Goal: Task Accomplishment & Management: Use online tool/utility

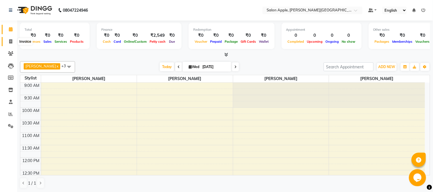
click at [10, 40] on icon at bounding box center [10, 41] width 3 height 4
select select "service"
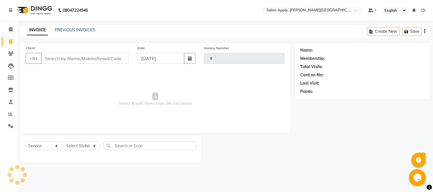
type input "2093"
select select "4128"
click at [59, 56] on input "9423072519" at bounding box center [85, 58] width 88 height 11
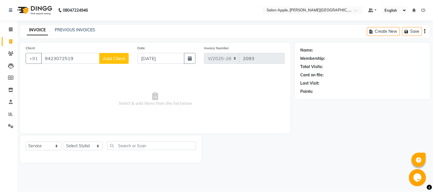
type input "9423072519"
click at [108, 56] on span "Add Client" at bounding box center [114, 59] width 23 height 6
select select "22"
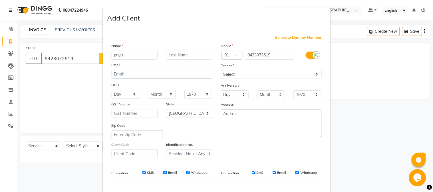
type input "priya"
click at [246, 77] on select "Select [DEMOGRAPHIC_DATA] [DEMOGRAPHIC_DATA] Other Prefer Not To Say" at bounding box center [271, 74] width 101 height 9
select select "[DEMOGRAPHIC_DATA]"
click at [221, 70] on select "Select [DEMOGRAPHIC_DATA] [DEMOGRAPHIC_DATA] Other Prefer Not To Say" at bounding box center [271, 74] width 101 height 9
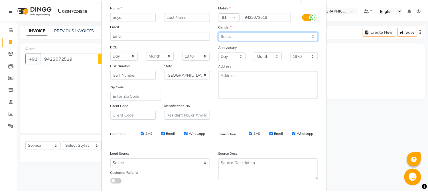
scroll to position [71, 0]
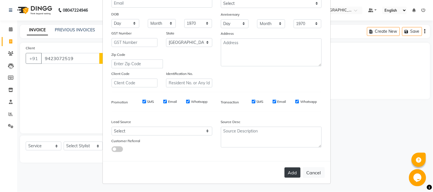
click at [294, 173] on button "Add" at bounding box center [292, 173] width 16 height 10
select select
select select "null"
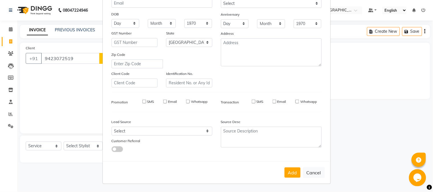
select select
checkbox input "false"
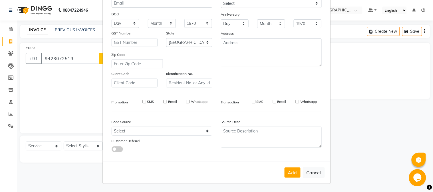
checkbox input "false"
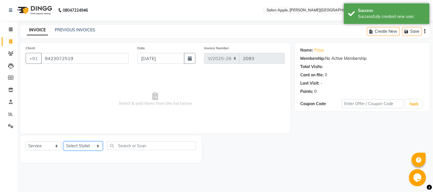
click at [81, 144] on select "Select Stylist [PERSON_NAME] [PERSON_NAME] Kranti arun Vanakalas [MEDICAL_DATA]…" at bounding box center [83, 146] width 39 height 9
select select "21399"
click at [64, 142] on select "Select Stylist [PERSON_NAME] [PERSON_NAME] Kranti arun Vanakalas [MEDICAL_DATA]…" at bounding box center [83, 146] width 39 height 9
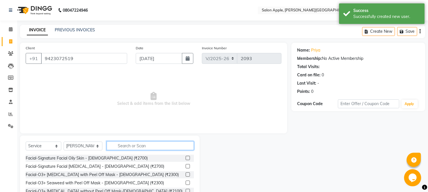
click at [116, 149] on input "text" at bounding box center [150, 146] width 87 height 9
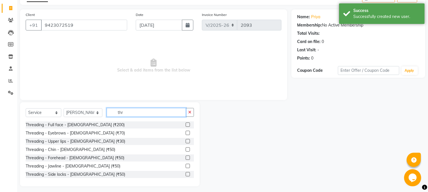
scroll to position [36, 0]
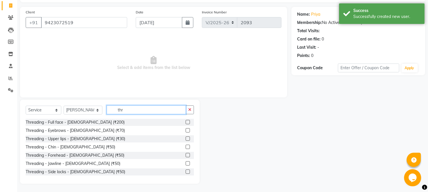
type input "thr"
click at [186, 132] on label at bounding box center [188, 130] width 4 height 4
click at [186, 132] on input "checkbox" at bounding box center [188, 131] width 4 height 4
checkbox input "true"
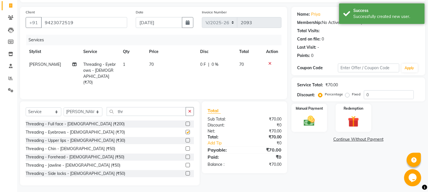
click at [186, 139] on label at bounding box center [188, 140] width 4 height 4
click at [186, 139] on input "checkbox" at bounding box center [188, 141] width 4 height 4
checkbox input "true"
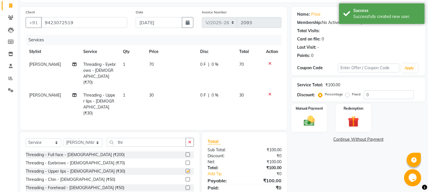
checkbox input "false"
click at [186, 186] on div at bounding box center [188, 189] width 4 height 6
click at [186, 186] on label at bounding box center [188, 188] width 4 height 4
click at [186, 186] on input "checkbox" at bounding box center [188, 188] width 4 height 4
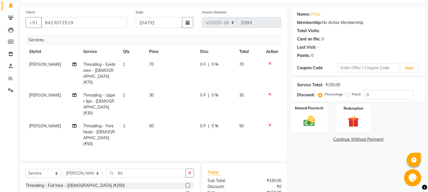
checkbox input "false"
click at [308, 124] on img at bounding box center [309, 121] width 19 height 13
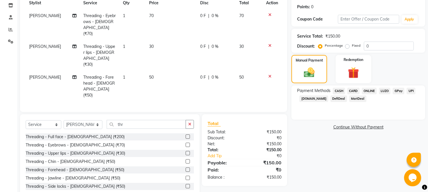
scroll to position [86, 0]
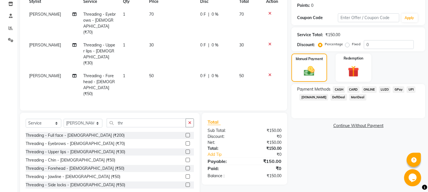
click at [369, 89] on span "ONLINE" at bounding box center [369, 89] width 15 height 7
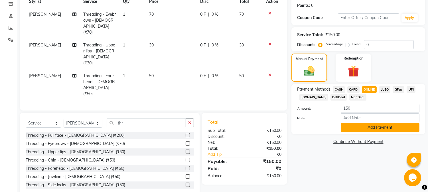
click at [366, 127] on button "Add Payment" at bounding box center [380, 127] width 79 height 9
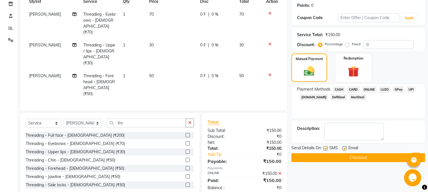
click at [359, 158] on button "Checkout" at bounding box center [359, 157] width 134 height 9
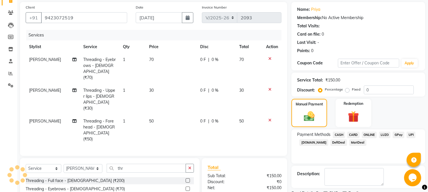
scroll to position [0, 0]
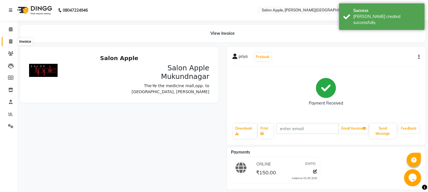
click at [6, 39] on span at bounding box center [11, 42] width 10 height 7
select select "service"
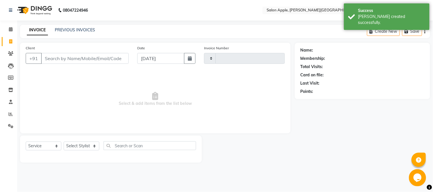
type input "2094"
select select "4128"
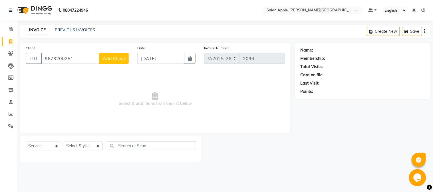
drag, startPoint x: 57, startPoint y: 57, endPoint x: 74, endPoint y: 57, distance: 16.8
click at [58, 57] on input "9673200251" at bounding box center [70, 58] width 58 height 11
type input "9673200251"
click at [110, 57] on span "Add Client" at bounding box center [114, 59] width 23 height 6
select select "22"
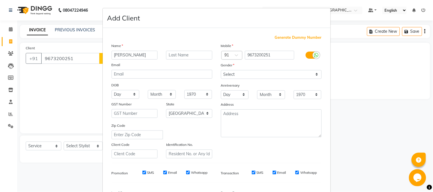
type input "[PERSON_NAME]"
click at [229, 73] on select "Select [DEMOGRAPHIC_DATA] [DEMOGRAPHIC_DATA] Other Prefer Not To Say" at bounding box center [271, 74] width 101 height 9
select select "[DEMOGRAPHIC_DATA]"
click at [221, 70] on select "Select [DEMOGRAPHIC_DATA] [DEMOGRAPHIC_DATA] Other Prefer Not To Say" at bounding box center [271, 74] width 101 height 9
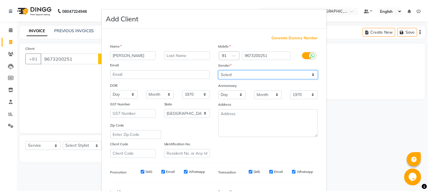
scroll to position [71, 0]
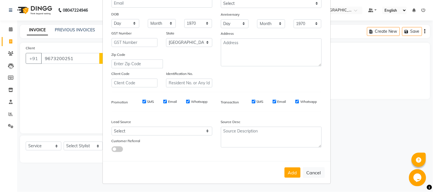
click at [289, 179] on div "Add Cancel" at bounding box center [217, 172] width 228 height 23
click at [290, 174] on button "Add" at bounding box center [292, 173] width 16 height 10
select select
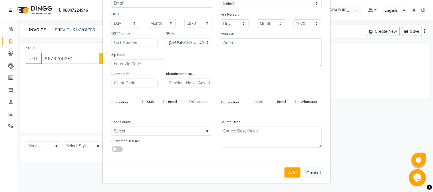
select select "null"
select select
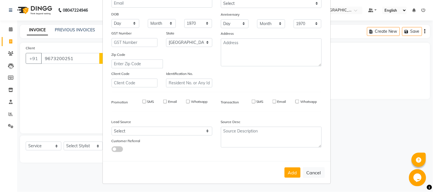
checkbox input "false"
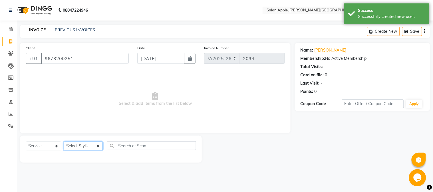
click at [86, 145] on select "Select Stylist [PERSON_NAME] [PERSON_NAME] Kranti arun Vanakalas [MEDICAL_DATA]…" at bounding box center [83, 146] width 39 height 9
select select "85967"
click at [64, 142] on select "Select Stylist [PERSON_NAME] [PERSON_NAME] Kranti arun Vanakalas [MEDICAL_DATA]…" at bounding box center [83, 146] width 39 height 9
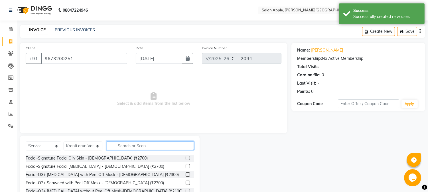
click at [124, 146] on input "text" at bounding box center [150, 146] width 87 height 9
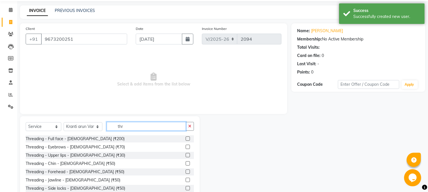
scroll to position [36, 0]
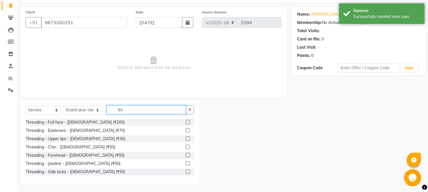
type input "thr"
click at [186, 129] on label at bounding box center [188, 130] width 4 height 4
click at [186, 129] on input "checkbox" at bounding box center [188, 131] width 4 height 4
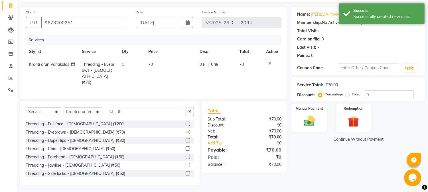
checkbox input "false"
click at [186, 139] on label at bounding box center [188, 140] width 4 height 4
click at [186, 139] on input "checkbox" at bounding box center [188, 141] width 4 height 4
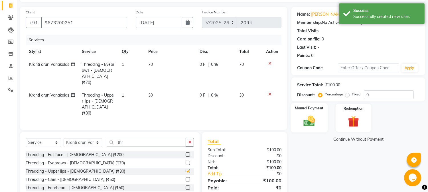
checkbox input "false"
click at [316, 128] on div "Manual Payment" at bounding box center [309, 117] width 37 height 29
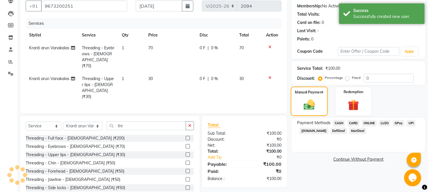
scroll to position [61, 0]
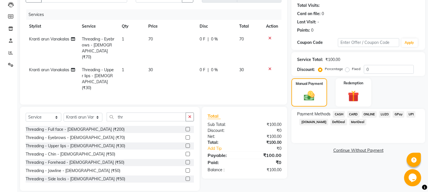
click at [373, 113] on span "ONLINE" at bounding box center [369, 114] width 15 height 7
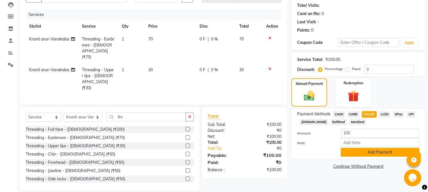
click at [372, 155] on button "Add Payment" at bounding box center [380, 152] width 79 height 9
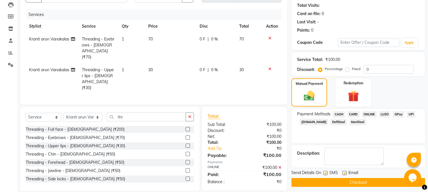
click at [379, 183] on button "Checkout" at bounding box center [359, 182] width 134 height 9
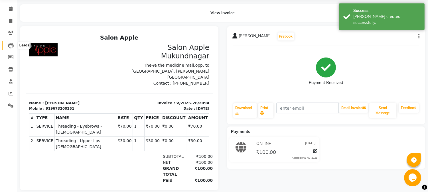
scroll to position [32, 0]
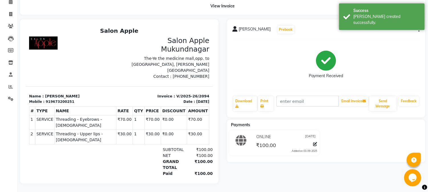
click at [419, 30] on icon "button" at bounding box center [419, 30] width 1 height 0
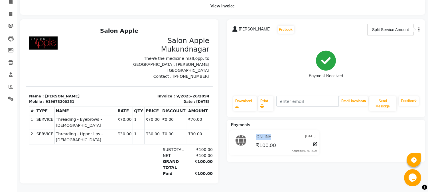
drag, startPoint x: 294, startPoint y: 124, endPoint x: 259, endPoint y: 143, distance: 39.6
click at [276, 136] on div "Payments ONLINE [DATE] ₹100.00 Added on [DATE]" at bounding box center [326, 141] width 199 height 43
drag, startPoint x: 259, startPoint y: 143, endPoint x: 261, endPoint y: 136, distance: 7.3
click at [259, 142] on span "₹100.00" at bounding box center [266, 146] width 20 height 8
click at [261, 136] on div "ONLINE [DATE]" at bounding box center [286, 137] width 62 height 9
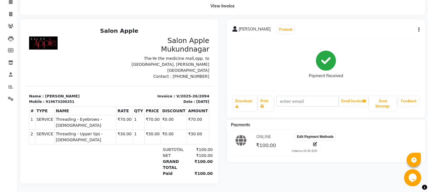
click at [313, 142] on icon at bounding box center [315, 144] width 4 height 4
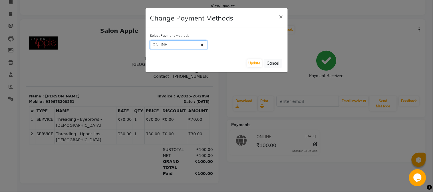
click at [186, 49] on select "CASH CARD ONLINE LUZO GPay UPI [DOMAIN_NAME] DefiDeal MariDeal" at bounding box center [178, 45] width 57 height 9
select select "1"
click at [150, 41] on select "CASH CARD ONLINE LUZO GPay UPI [DOMAIN_NAME] DefiDeal MariDeal" at bounding box center [178, 45] width 57 height 9
click at [251, 63] on button "Update" at bounding box center [254, 63] width 15 height 8
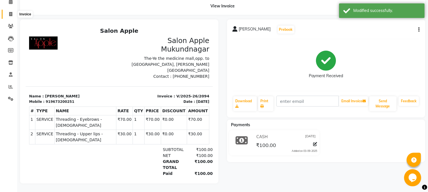
click at [9, 12] on icon at bounding box center [10, 14] width 3 height 4
select select "service"
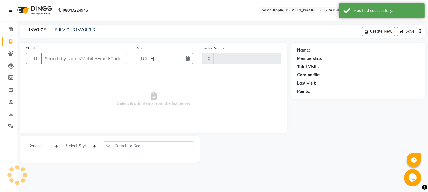
type input "2095"
select select "4128"
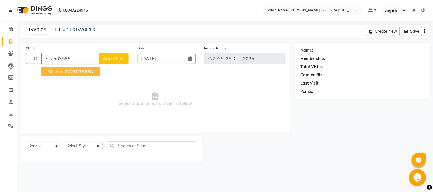
click at [72, 71] on span "777503585" at bounding box center [77, 72] width 26 height 6
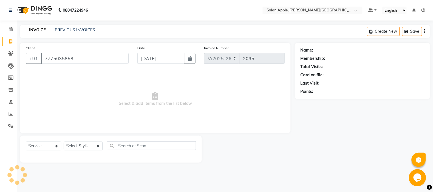
type input "7775035858"
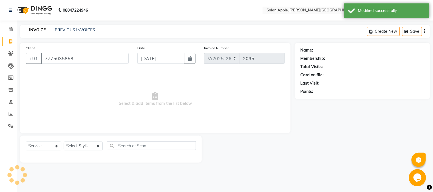
select select "1: Object"
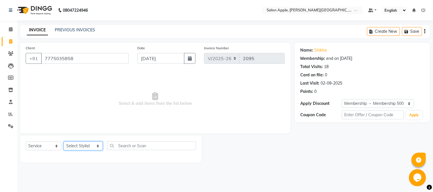
click at [79, 146] on select "Select Stylist [PERSON_NAME] [PERSON_NAME] Kranti arun Vanakalas [MEDICAL_DATA]…" at bounding box center [83, 146] width 39 height 9
select select "46529"
click at [64, 142] on select "Select Stylist [PERSON_NAME] [PERSON_NAME] Kranti arun Vanakalas [MEDICAL_DATA]…" at bounding box center [83, 146] width 39 height 9
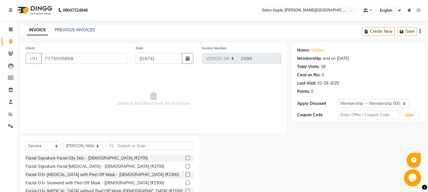
click at [150, 155] on div "Facial-Signature Facial Oily Skin - [DEMOGRAPHIC_DATA] (₹2700)" at bounding box center [110, 158] width 168 height 7
click at [147, 148] on input "text" at bounding box center [150, 146] width 87 height 9
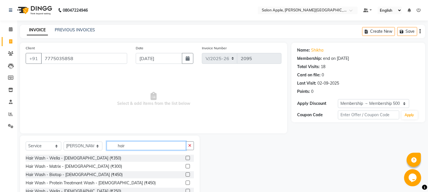
type input "hair"
drag, startPoint x: 184, startPoint y: 158, endPoint x: 158, endPoint y: 154, distance: 26.5
click at [186, 158] on label at bounding box center [188, 158] width 4 height 4
click at [186, 158] on input "checkbox" at bounding box center [188, 159] width 4 height 4
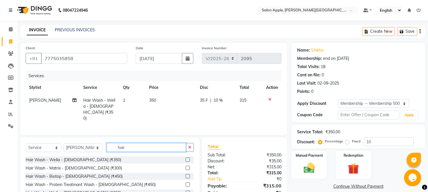
checkbox input "false"
drag, startPoint x: 124, startPoint y: 149, endPoint x: 81, endPoint y: 146, distance: 43.2
click at [81, 146] on div "Select Service Product Membership Package Voucher Prepaid Gift Card Select Styl…" at bounding box center [110, 149] width 168 height 13
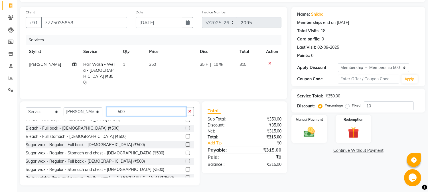
scroll to position [190, 0]
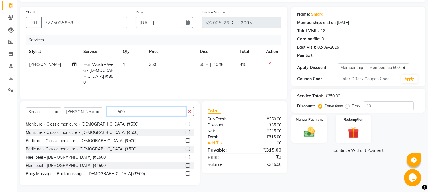
drag, startPoint x: 126, startPoint y: 114, endPoint x: 67, endPoint y: 106, distance: 59.8
click at [67, 107] on div "Select Service Product Membership Package Voucher Prepaid Gift Card Select Styl…" at bounding box center [110, 113] width 168 height 13
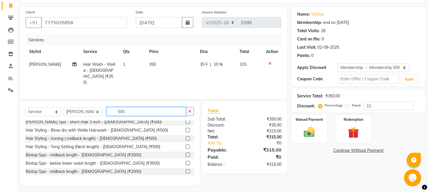
scroll to position [285, 0]
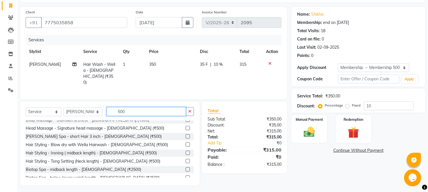
type input "500"
click at [186, 152] on label at bounding box center [188, 153] width 4 height 4
click at [186, 152] on input "checkbox" at bounding box center [188, 153] width 4 height 4
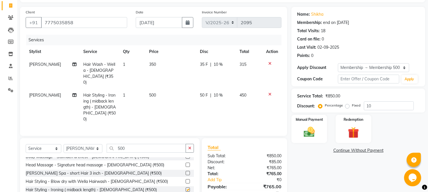
checkbox input "false"
click at [269, 63] on icon at bounding box center [269, 64] width 3 height 4
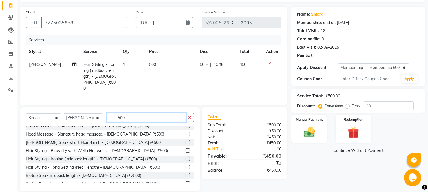
click at [116, 118] on input "500" at bounding box center [146, 117] width 79 height 9
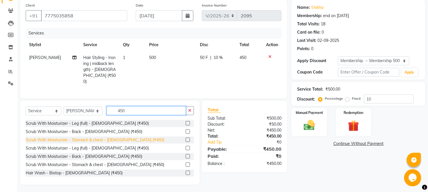
scroll to position [32, 0]
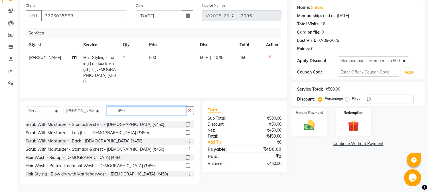
type input "450"
click at [186, 156] on label at bounding box center [188, 157] width 4 height 4
click at [186, 156] on input "checkbox" at bounding box center [188, 158] width 4 height 4
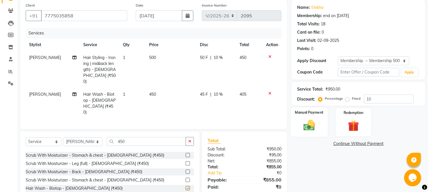
checkbox input "false"
click at [305, 127] on img at bounding box center [309, 125] width 19 height 13
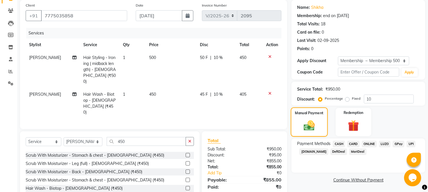
scroll to position [67, 0]
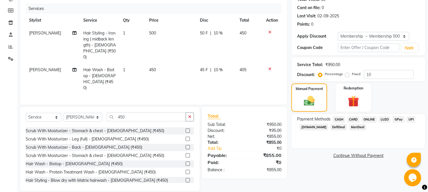
click at [373, 117] on span "ONLINE" at bounding box center [369, 119] width 15 height 7
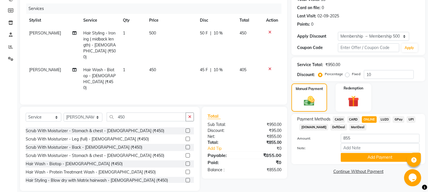
drag, startPoint x: 369, startPoint y: 157, endPoint x: 368, endPoint y: 173, distance: 16.3
click at [369, 159] on button "Add Payment" at bounding box center [380, 157] width 79 height 9
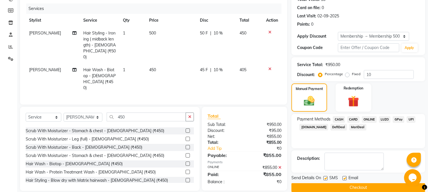
click at [366, 185] on button "Checkout" at bounding box center [359, 187] width 134 height 9
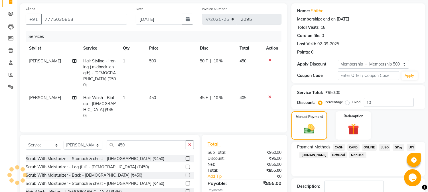
scroll to position [0, 0]
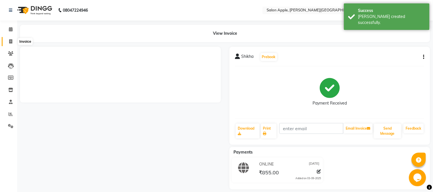
click at [10, 41] on icon at bounding box center [10, 41] width 3 height 4
select select "4128"
select select "service"
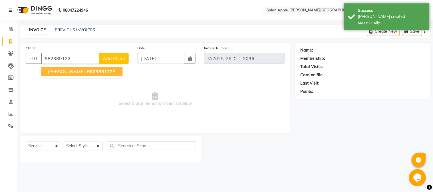
click at [87, 73] on span "982389122" at bounding box center [100, 72] width 26 height 6
type input "9823891228"
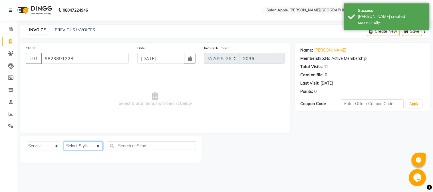
click at [82, 143] on select "Select Stylist [PERSON_NAME] [PERSON_NAME] Kranti arun Vanakalas [MEDICAL_DATA]…" at bounding box center [83, 146] width 39 height 9
select select "21399"
click at [64, 142] on select "Select Stylist [PERSON_NAME] [PERSON_NAME] Kranti arun Vanakalas [MEDICAL_DATA]…" at bounding box center [83, 146] width 39 height 9
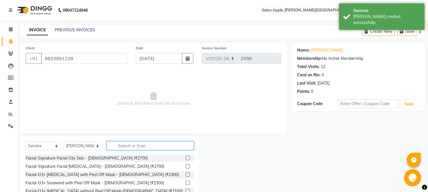
click at [147, 148] on input "text" at bounding box center [150, 146] width 87 height 9
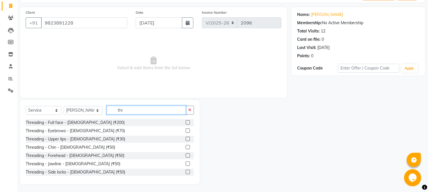
scroll to position [36, 0]
type input "thr"
click at [186, 130] on label at bounding box center [188, 130] width 4 height 4
click at [186, 130] on input "checkbox" at bounding box center [188, 131] width 4 height 4
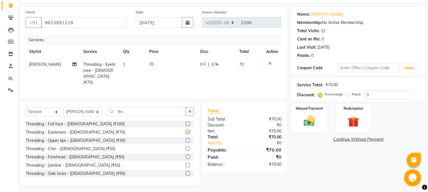
checkbox input "false"
click at [186, 138] on label at bounding box center [188, 140] width 4 height 4
click at [186, 139] on input "checkbox" at bounding box center [188, 141] width 4 height 4
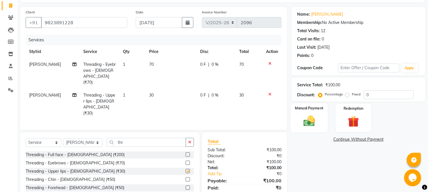
checkbox input "false"
click at [307, 121] on img at bounding box center [309, 121] width 19 height 13
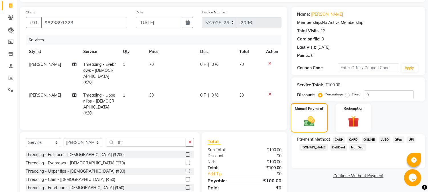
scroll to position [61, 0]
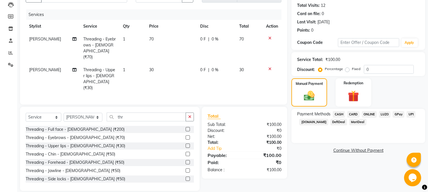
click at [364, 112] on span "ONLINE" at bounding box center [369, 114] width 15 height 7
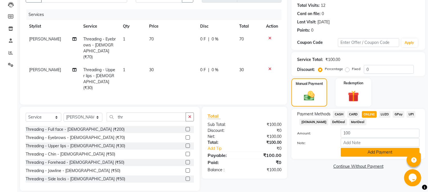
drag, startPoint x: 372, startPoint y: 153, endPoint x: 372, endPoint y: 156, distance: 3.1
click at [372, 156] on button "Add Payment" at bounding box center [380, 152] width 79 height 9
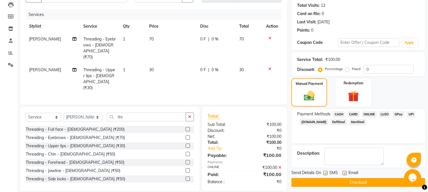
drag, startPoint x: 373, startPoint y: 189, endPoint x: 372, endPoint y: 183, distance: 5.5
click at [373, 189] on main "INVOICE PREVIOUS INVOICES Create New Save Client [PHONE_NUMBER] Date [DATE] Inv…" at bounding box center [222, 81] width 411 height 236
click at [372, 182] on button "Checkout" at bounding box center [359, 182] width 134 height 9
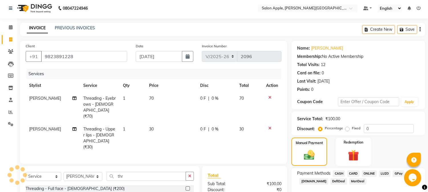
scroll to position [0, 0]
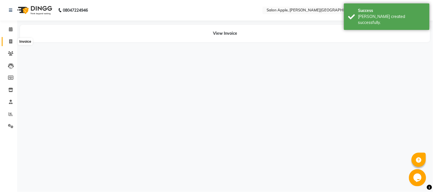
click at [10, 44] on icon at bounding box center [10, 41] width 3 height 4
select select "service"
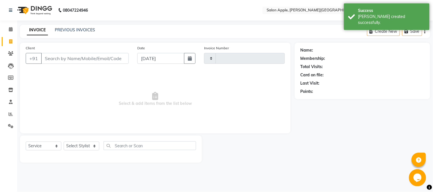
type input "2097"
select select "4128"
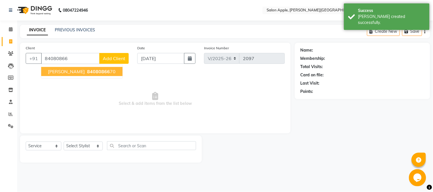
drag, startPoint x: 65, startPoint y: 69, endPoint x: 75, endPoint y: 124, distance: 55.5
click at [65, 69] on span "[PERSON_NAME]" at bounding box center [66, 72] width 37 height 6
type input "8408086670"
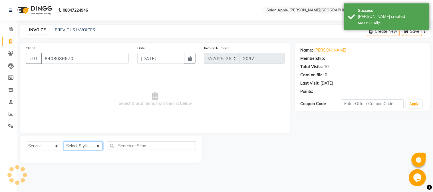
click at [83, 144] on select "Select Stylist [PERSON_NAME] [PERSON_NAME] Kranti arun Vanakalas [MEDICAL_DATA]…" at bounding box center [83, 146] width 39 height 9
select select "85967"
click at [64, 142] on select "Select Stylist [PERSON_NAME] [PERSON_NAME] Kranti arun Vanakalas [MEDICAL_DATA]…" at bounding box center [83, 146] width 39 height 9
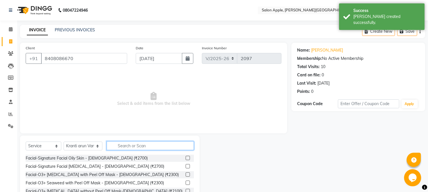
click at [129, 146] on input "text" at bounding box center [150, 146] width 87 height 9
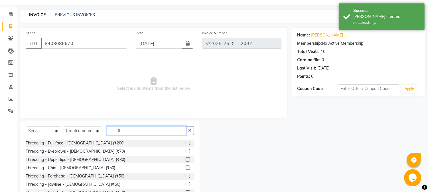
scroll to position [36, 0]
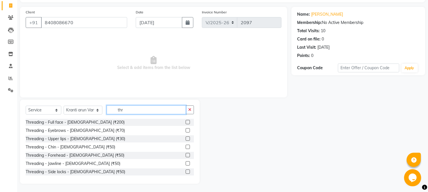
type input "thr"
click at [189, 133] on div "Threading - Full face - [DEMOGRAPHIC_DATA] (₹200) Threading - Eyebrows - [DEMOG…" at bounding box center [110, 147] width 168 height 57
click at [186, 130] on label at bounding box center [188, 130] width 4 height 4
click at [186, 130] on input "checkbox" at bounding box center [188, 131] width 4 height 4
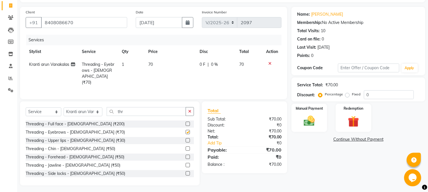
click at [186, 137] on div at bounding box center [190, 140] width 8 height 7
checkbox input "false"
click at [186, 140] on label at bounding box center [188, 140] width 4 height 4
click at [186, 140] on input "checkbox" at bounding box center [188, 141] width 4 height 4
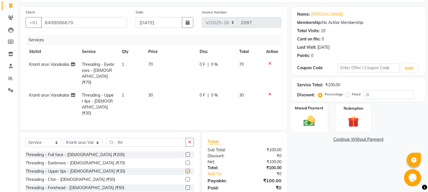
click at [304, 106] on label "Manual Payment" at bounding box center [309, 108] width 29 height 5
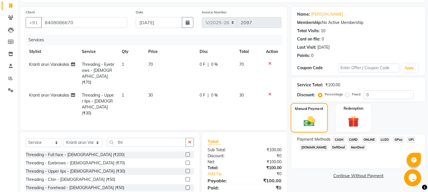
checkbox input "false"
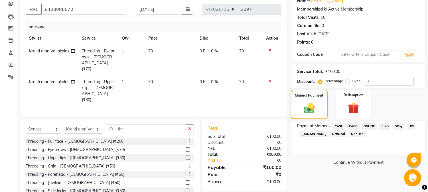
scroll to position [61, 0]
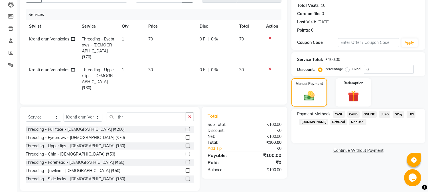
click at [270, 67] on icon at bounding box center [269, 69] width 3 height 4
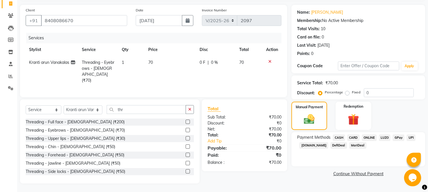
scroll to position [37, 0]
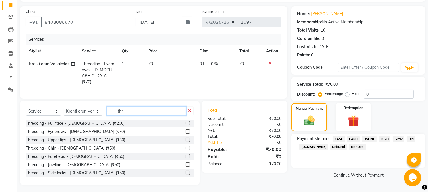
drag, startPoint x: 129, startPoint y: 112, endPoint x: 76, endPoint y: 112, distance: 52.8
click at [78, 112] on div "Select Service Product Membership Package Voucher Prepaid Gift Card Select Styl…" at bounding box center [110, 113] width 168 height 13
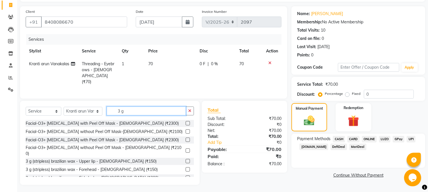
type input "3 g"
drag, startPoint x: 183, startPoint y: 155, endPoint x: 237, endPoint y: 145, distance: 55.4
click at [186, 159] on label at bounding box center [188, 161] width 4 height 4
click at [186, 160] on input "checkbox" at bounding box center [188, 162] width 4 height 4
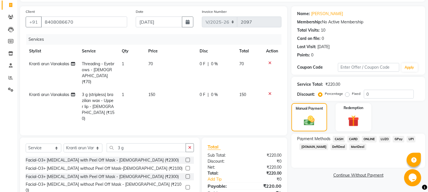
checkbox input "false"
click at [369, 141] on span "ONLINE" at bounding box center [369, 139] width 15 height 7
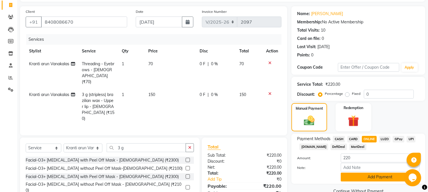
click at [373, 177] on button "Add Payment" at bounding box center [380, 177] width 79 height 9
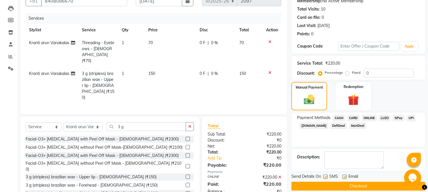
scroll to position [67, 0]
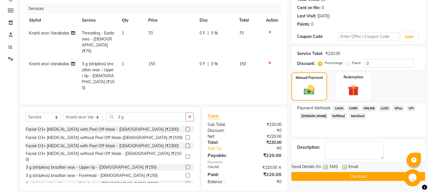
click at [373, 178] on button "Checkout" at bounding box center [359, 176] width 134 height 9
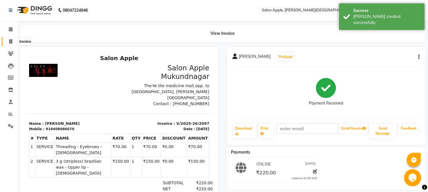
click at [9, 44] on span at bounding box center [11, 42] width 10 height 7
select select "4128"
select select "service"
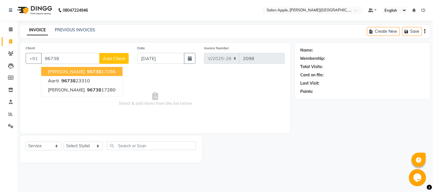
click at [46, 70] on button "[PERSON_NAME] 96738 17286" at bounding box center [81, 71] width 81 height 9
type input "9673817286"
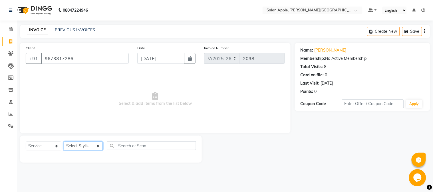
click at [89, 146] on select "Select Stylist [PERSON_NAME] [PERSON_NAME] Kranti arun Vanakalas [MEDICAL_DATA]…" at bounding box center [83, 146] width 39 height 9
select select "85967"
click at [64, 142] on select "Select Stylist [PERSON_NAME] [PERSON_NAME] Kranti arun Vanakalas [MEDICAL_DATA]…" at bounding box center [83, 146] width 39 height 9
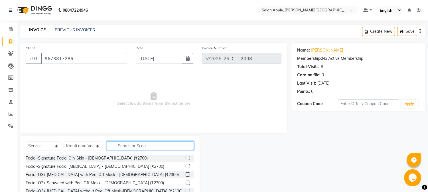
click at [121, 147] on input "text" at bounding box center [150, 146] width 87 height 9
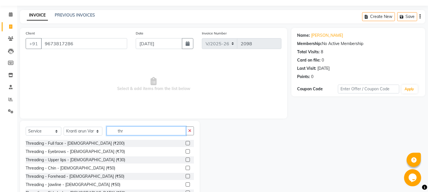
scroll to position [36, 0]
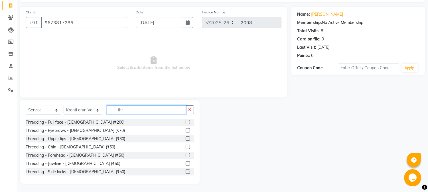
type input "thr"
click at [186, 131] on label at bounding box center [188, 130] width 4 height 4
click at [186, 131] on input "checkbox" at bounding box center [188, 131] width 4 height 4
checkbox input "true"
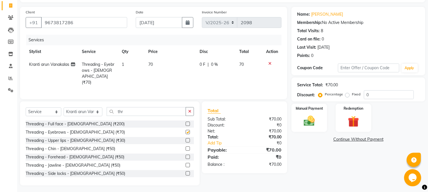
click at [186, 139] on label at bounding box center [188, 140] width 4 height 4
click at [186, 139] on input "checkbox" at bounding box center [188, 141] width 4 height 4
checkbox input "true"
checkbox input "false"
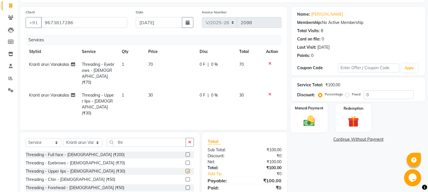
click at [300, 119] on img at bounding box center [309, 121] width 19 height 13
checkbox input "false"
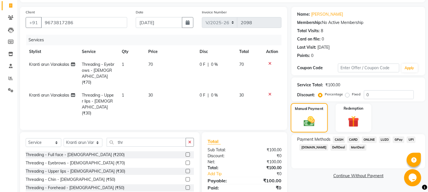
scroll to position [61, 0]
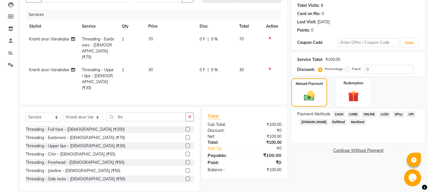
click at [374, 114] on span "ONLINE" at bounding box center [369, 114] width 15 height 7
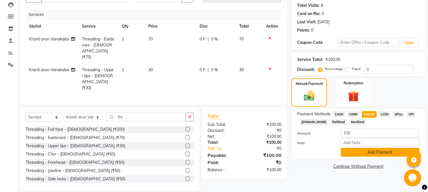
click at [380, 156] on button "Add Payment" at bounding box center [380, 152] width 79 height 9
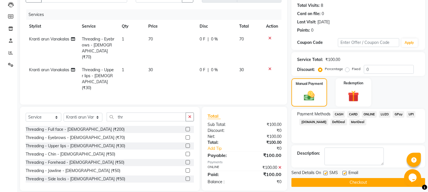
click at [384, 179] on button "Checkout" at bounding box center [359, 182] width 134 height 9
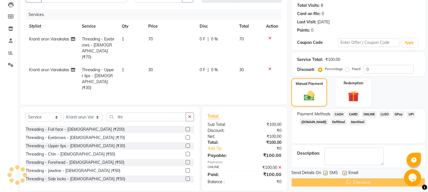
scroll to position [0, 0]
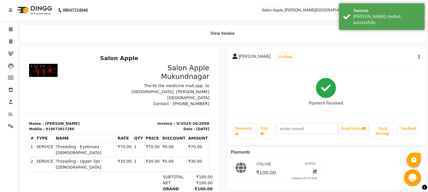
click at [8, 36] on li "Invoice" at bounding box center [8, 42] width 17 height 12
click at [12, 45] on span at bounding box center [11, 42] width 10 height 7
select select "service"
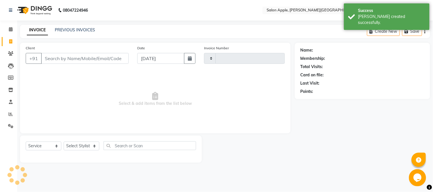
type input "2099"
select select "4128"
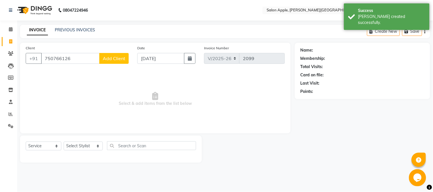
type input "750766126"
click at [82, 151] on div "Select Service Product Membership Package Voucher Prepaid Gift Card Select Styl…" at bounding box center [111, 148] width 170 height 13
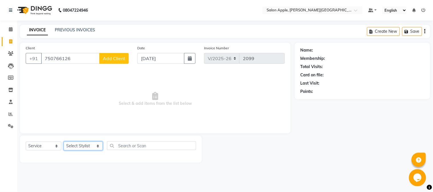
click at [81, 144] on select "Select Stylist [PERSON_NAME] [PERSON_NAME] Kranti arun Vanakalas [MEDICAL_DATA]…" at bounding box center [83, 146] width 39 height 9
click at [134, 150] on div "Select Service Product Membership Package Voucher Prepaid Gift Card Select Styl…" at bounding box center [111, 148] width 170 height 13
click at [92, 147] on select "Select Stylist [PERSON_NAME] [PERSON_NAME] Kranti arun Vanakalas [MEDICAL_DATA]…" at bounding box center [83, 146] width 39 height 9
select select "46529"
click at [64, 142] on select "Select Stylist [PERSON_NAME] [PERSON_NAME] Kranti arun Vanakalas [MEDICAL_DATA]…" at bounding box center [83, 146] width 39 height 9
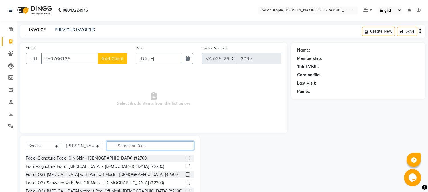
click at [121, 144] on input "text" at bounding box center [150, 146] width 87 height 9
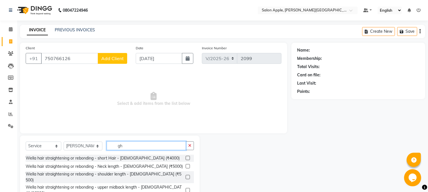
type input "g"
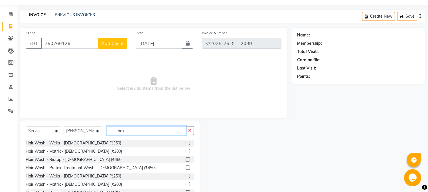
scroll to position [36, 0]
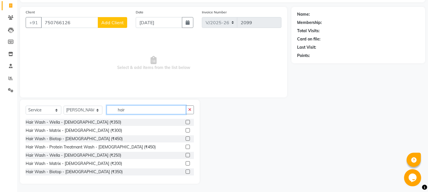
type input "hair"
click at [186, 119] on div at bounding box center [190, 122] width 8 height 7
drag, startPoint x: 184, startPoint y: 124, endPoint x: 185, endPoint y: 119, distance: 5.2
click at [186, 122] on label at bounding box center [188, 122] width 4 height 4
click at [186, 122] on input "checkbox" at bounding box center [188, 123] width 4 height 4
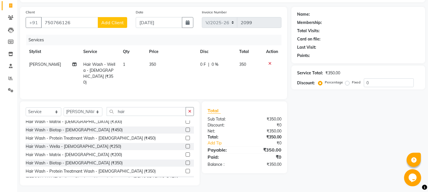
checkbox input "false"
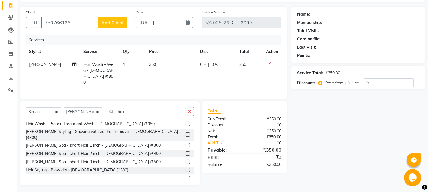
scroll to position [63, 0]
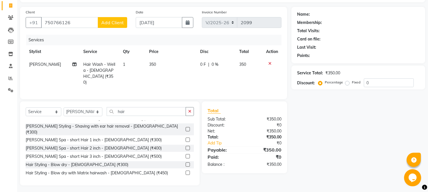
drag, startPoint x: 184, startPoint y: 158, endPoint x: 222, endPoint y: 144, distance: 40.6
click at [186, 163] on label at bounding box center [188, 165] width 4 height 4
click at [186, 163] on input "checkbox" at bounding box center [188, 165] width 4 height 4
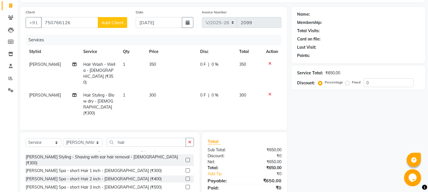
checkbox input "false"
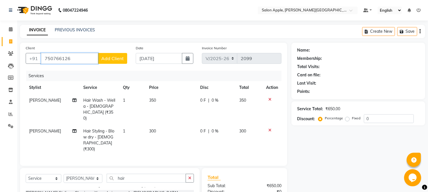
click at [63, 58] on input "750766126" at bounding box center [69, 58] width 57 height 11
type input "7507661526"
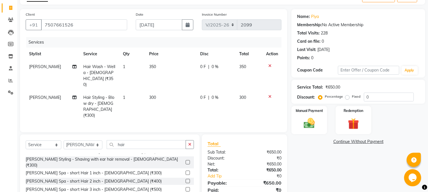
scroll to position [55, 0]
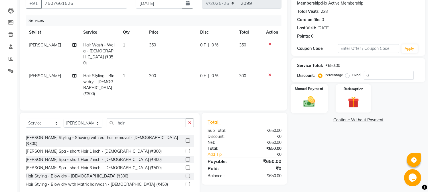
click at [301, 91] on label "Manual Payment" at bounding box center [309, 88] width 29 height 5
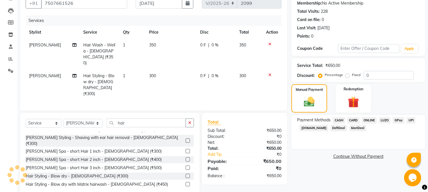
click at [340, 124] on div "CASH" at bounding box center [338, 121] width 15 height 8
drag, startPoint x: 340, startPoint y: 123, endPoint x: 341, endPoint y: 126, distance: 3.4
click at [341, 124] on div "Payment Methods CASH CARD ONLINE LUZO GPay UPI [DOMAIN_NAME] DefiDeal MariDeal" at bounding box center [358, 124] width 122 height 15
click at [355, 158] on link "Continue Without Payment" at bounding box center [359, 157] width 132 height 6
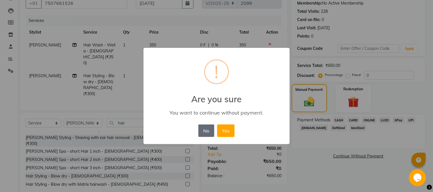
click at [199, 129] on button "No" at bounding box center [206, 131] width 16 height 13
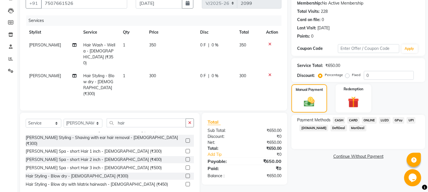
click at [333, 120] on span "CASH" at bounding box center [339, 120] width 12 height 7
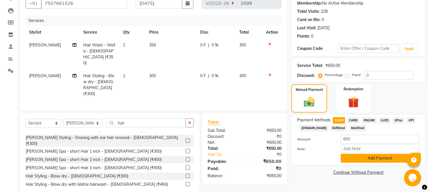
click at [355, 162] on button "Add Payment" at bounding box center [380, 158] width 79 height 9
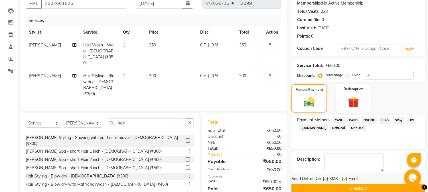
click at [349, 186] on button "Checkout" at bounding box center [359, 188] width 134 height 9
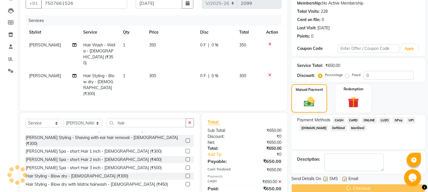
scroll to position [42, 0]
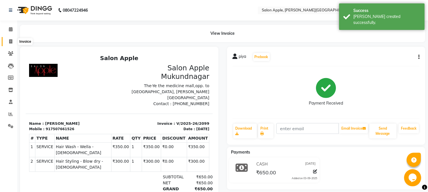
click at [11, 42] on icon at bounding box center [10, 41] width 3 height 4
select select "4128"
select select "service"
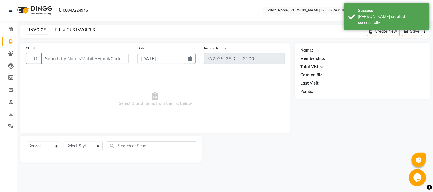
click at [78, 30] on link "PREVIOUS INVOICES" at bounding box center [75, 29] width 40 height 5
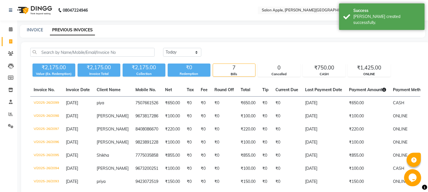
click at [22, 32] on div "INVOICE PREVIOUS INVOICES" at bounding box center [219, 30] width 399 height 6
click at [26, 31] on div "INVOICE PREVIOUS INVOICES" at bounding box center [219, 30] width 399 height 6
click at [30, 31] on link "INVOICE" at bounding box center [35, 29] width 16 height 5
select select "service"
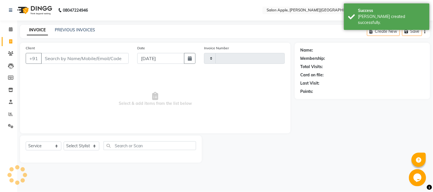
type input "2100"
select select "4128"
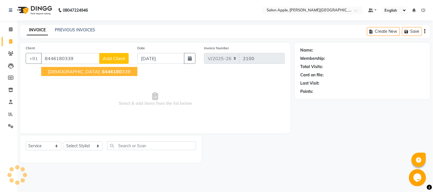
type input "8446180339"
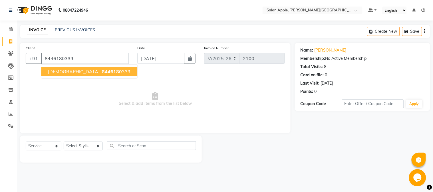
click at [53, 72] on span "[DEMOGRAPHIC_DATA]" at bounding box center [74, 72] width 52 height 6
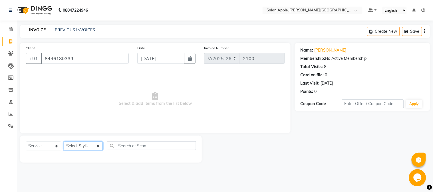
click at [77, 150] on select "Select Stylist [PERSON_NAME] [PERSON_NAME] Kranti arun Vanakalas [MEDICAL_DATA]…" at bounding box center [83, 146] width 39 height 9
select select "21399"
click at [64, 142] on select "Select Stylist [PERSON_NAME] [PERSON_NAME] Kranti arun Vanakalas [MEDICAL_DATA]…" at bounding box center [83, 146] width 39 height 9
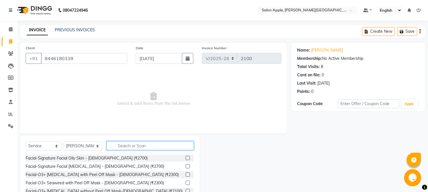
click at [124, 145] on input "text" at bounding box center [150, 146] width 87 height 9
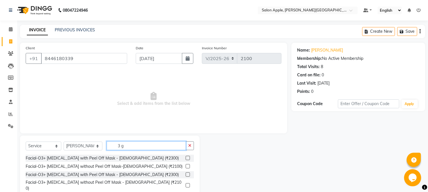
scroll to position [36, 0]
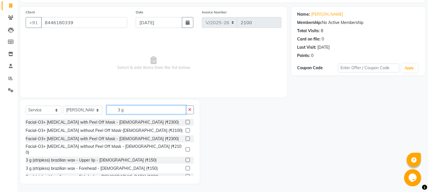
type input "3 g"
click at [186, 158] on label at bounding box center [188, 160] width 4 height 4
click at [186, 159] on input "checkbox" at bounding box center [188, 161] width 4 height 4
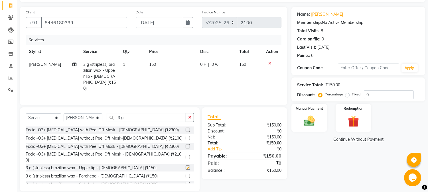
checkbox input "false"
drag, startPoint x: 128, startPoint y: 121, endPoint x: 82, endPoint y: 112, distance: 47.6
click at [89, 113] on div "Select Service Product Membership Package Voucher Prepaid Gift Card Select Styl…" at bounding box center [110, 119] width 168 height 13
drag, startPoint x: 124, startPoint y: 118, endPoint x: 61, endPoint y: 119, distance: 62.5
click at [61, 119] on div "Select Service Product Membership Package Voucher Prepaid Gift Card Select Styl…" at bounding box center [110, 119] width 168 height 13
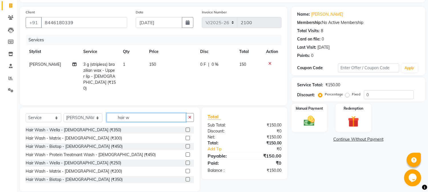
type input "hair w"
click at [186, 129] on label at bounding box center [188, 130] width 4 height 4
click at [186, 129] on input "checkbox" at bounding box center [188, 130] width 4 height 4
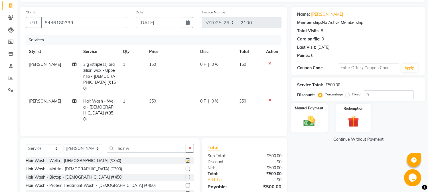
checkbox input "false"
click at [304, 117] on img at bounding box center [309, 121] width 19 height 13
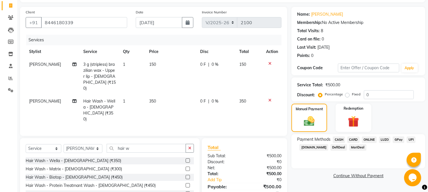
click at [366, 141] on span "ONLINE" at bounding box center [369, 140] width 15 height 7
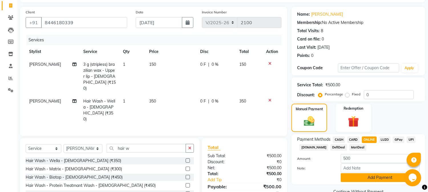
click at [355, 177] on button "Add Payment" at bounding box center [380, 177] width 79 height 9
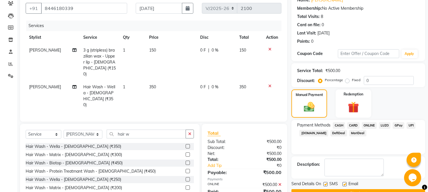
scroll to position [64, 0]
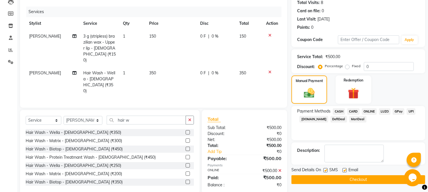
click at [350, 178] on button "Checkout" at bounding box center [359, 179] width 134 height 9
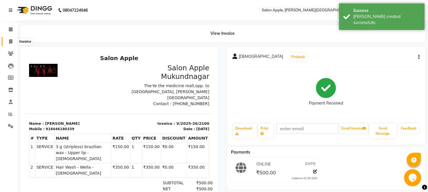
drag, startPoint x: 10, startPoint y: 43, endPoint x: 29, endPoint y: 38, distance: 20.2
click at [10, 42] on icon at bounding box center [10, 41] width 3 height 4
select select "service"
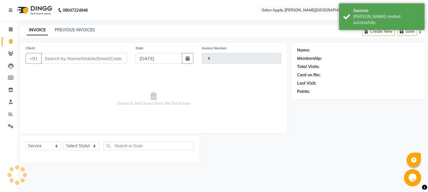
type input "2101"
select select "4128"
click at [76, 35] on div "INVOICE PREVIOUS INVOICES Create New Save" at bounding box center [225, 31] width 410 height 13
click at [78, 30] on link "PREVIOUS INVOICES" at bounding box center [75, 29] width 40 height 5
